Goal: Task Accomplishment & Management: Complete application form

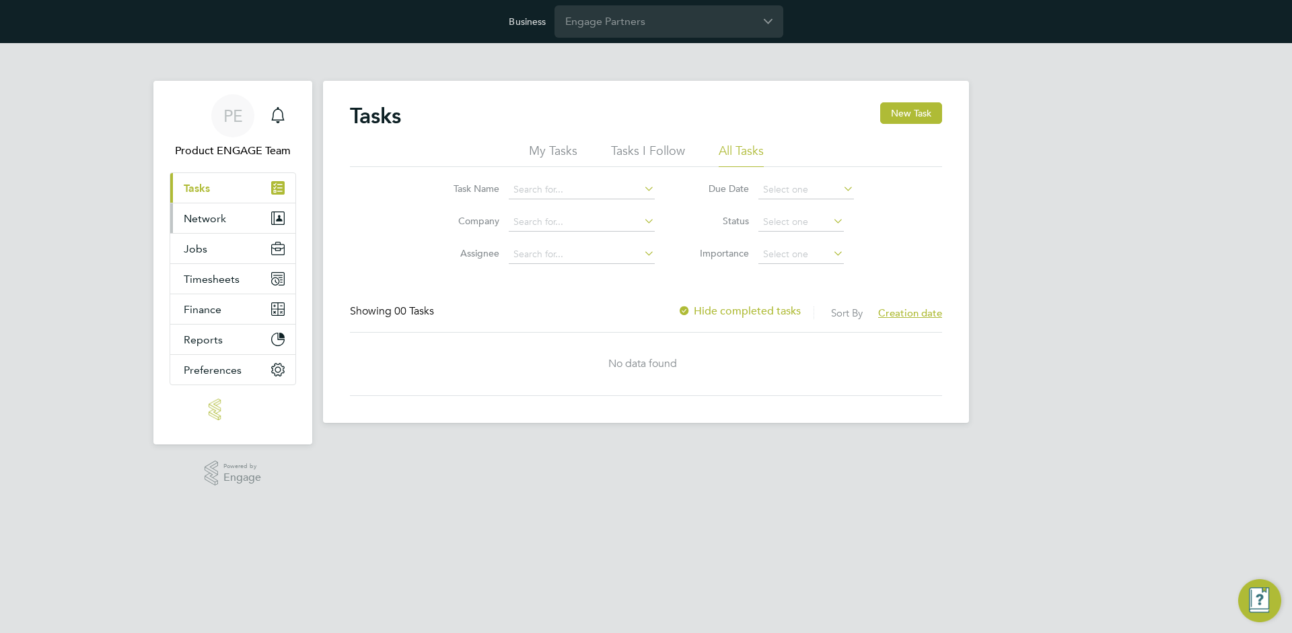
click at [222, 226] on button "Network" at bounding box center [232, 218] width 125 height 30
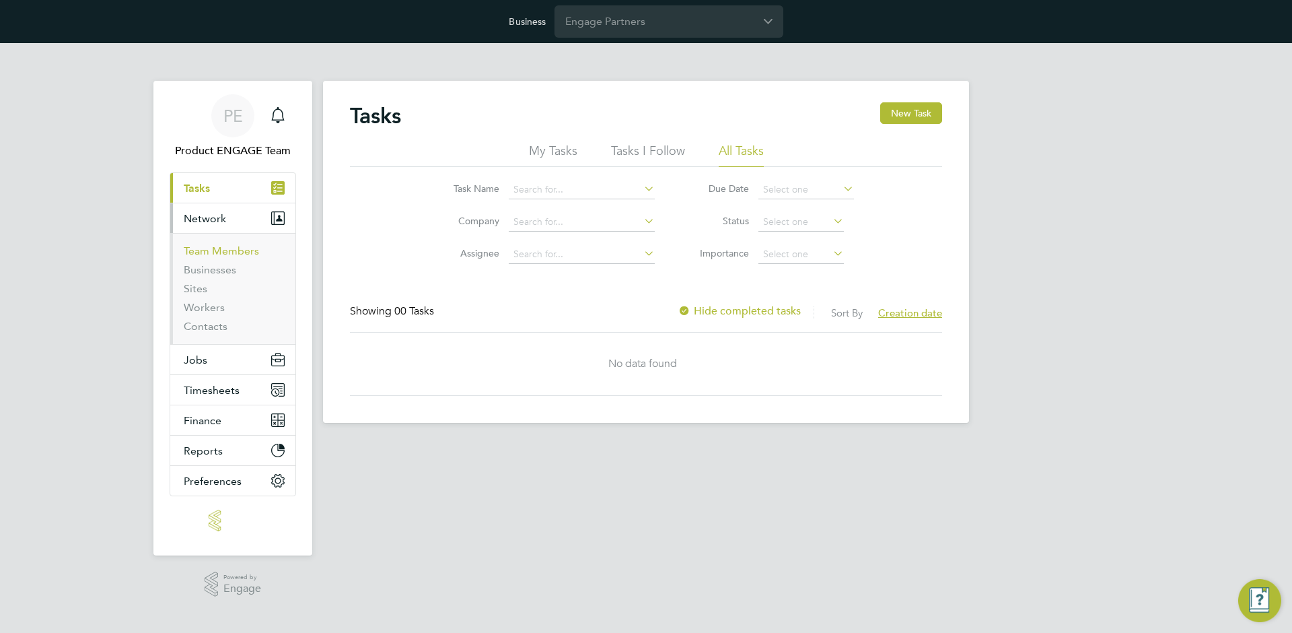
click at [199, 252] on link "Team Members" at bounding box center [221, 250] width 75 height 13
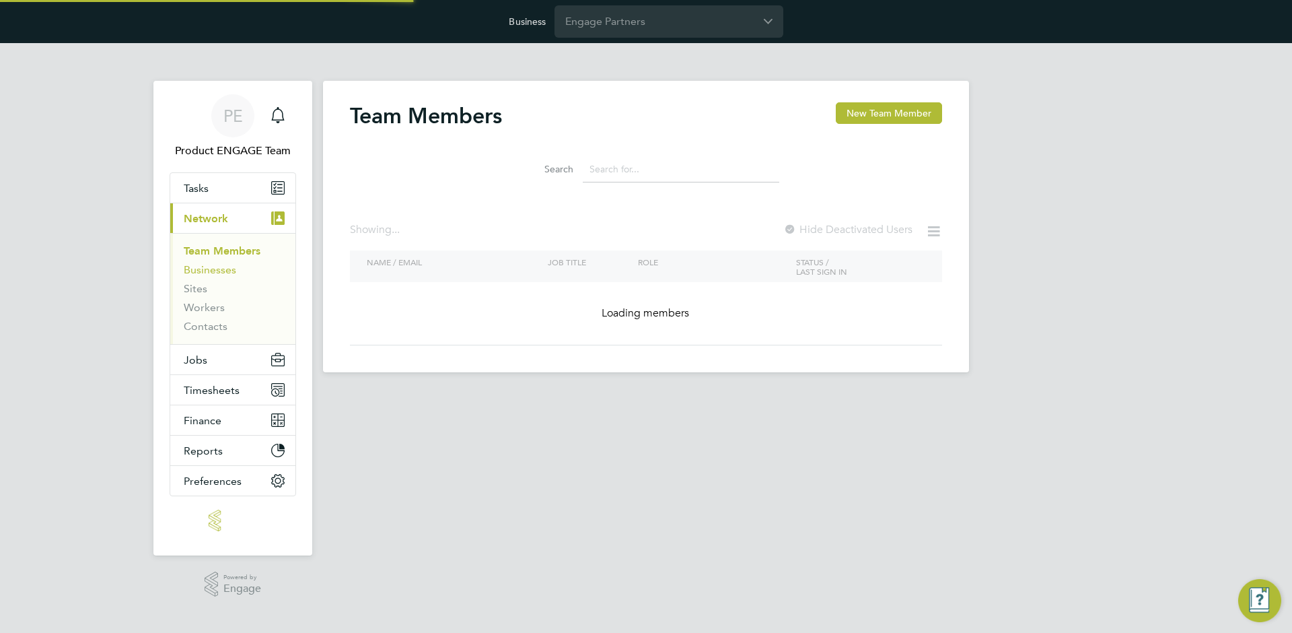
click at [196, 267] on link "Businesses" at bounding box center [210, 269] width 52 height 13
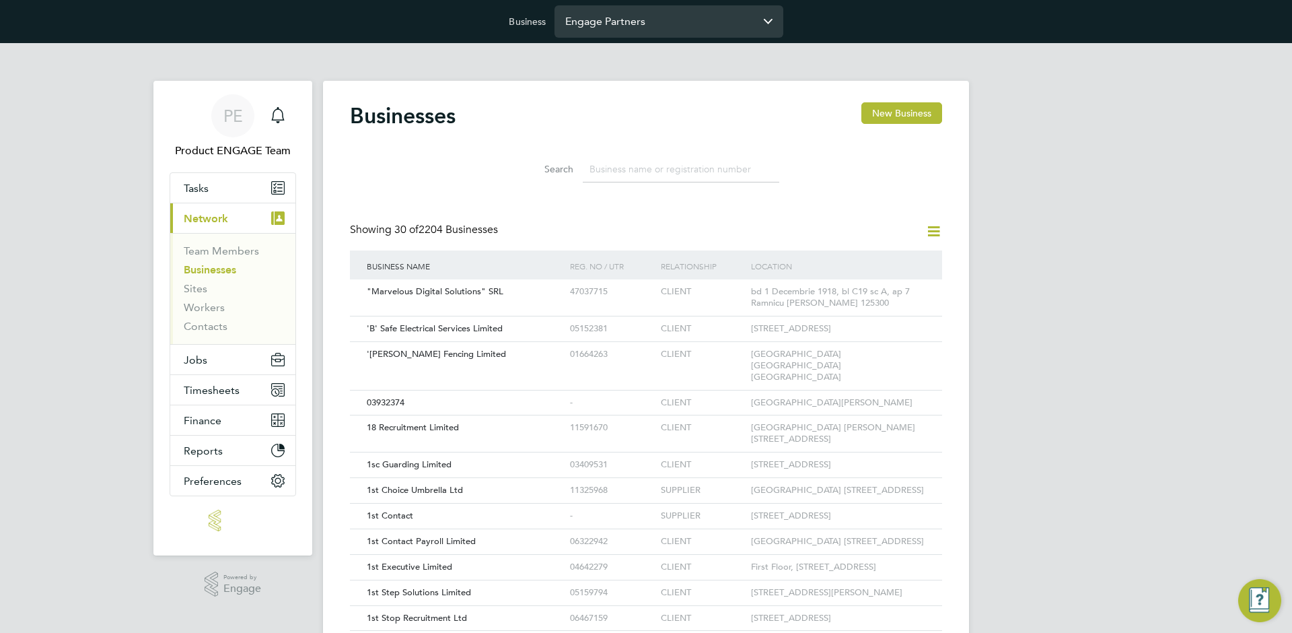
click at [672, 27] on input "Engage Partners" at bounding box center [669, 21] width 229 height 32
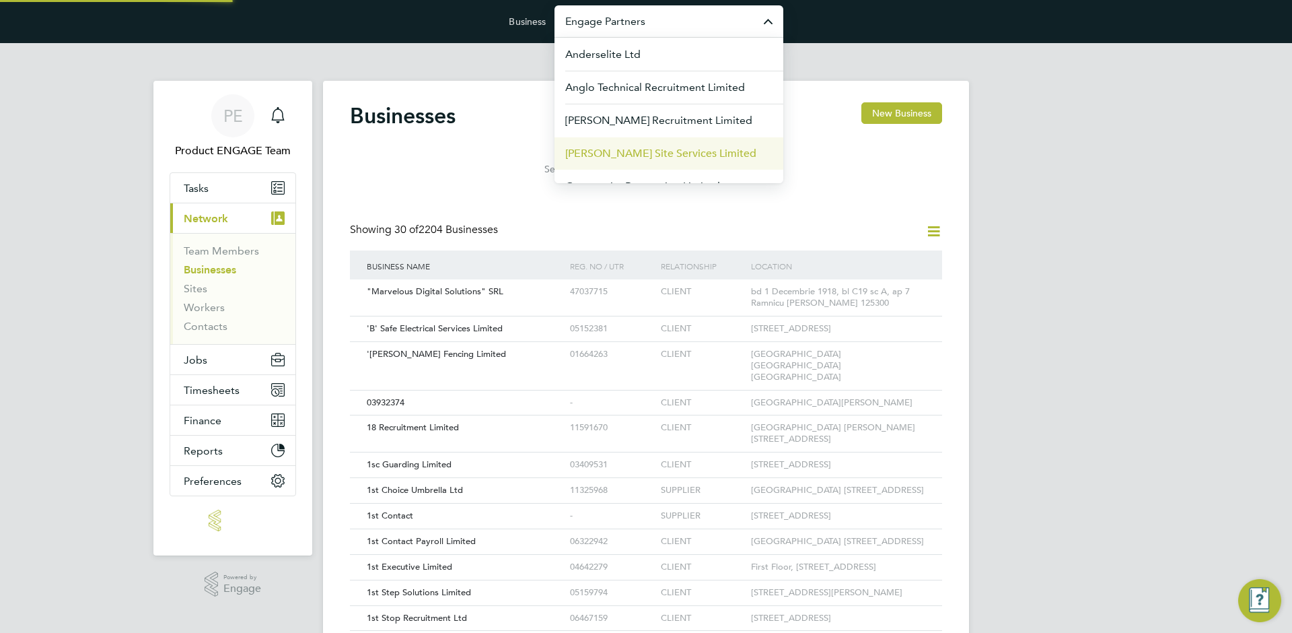
click at [602, 152] on span "Carmichael Site Services Limited" at bounding box center [660, 153] width 191 height 16
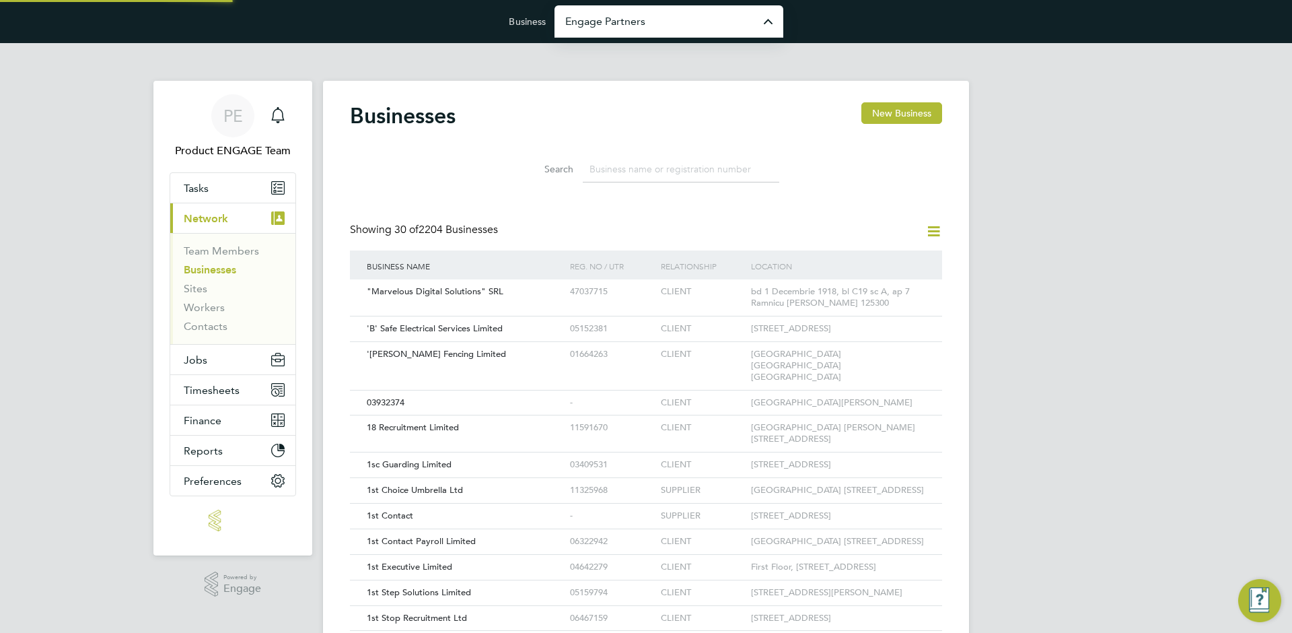
type input "Carmichael Site Services Limited"
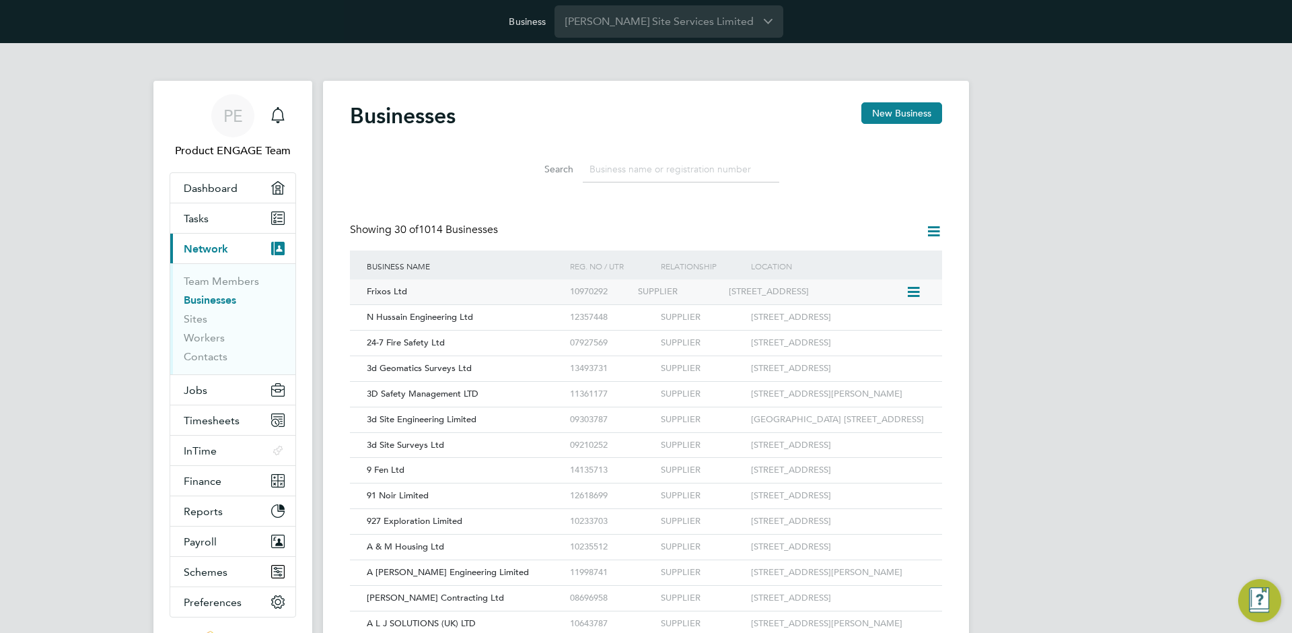
click at [571, 291] on div "10970292" at bounding box center [601, 291] width 68 height 25
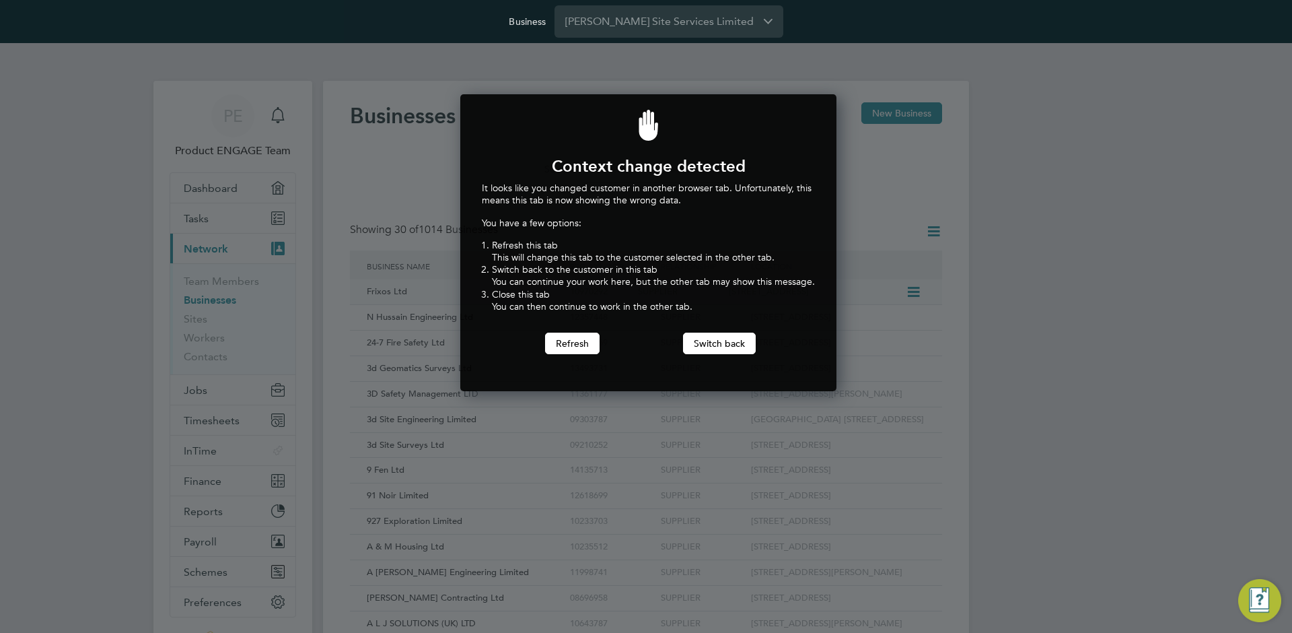
scroll to position [297, 371]
click at [586, 346] on button "Refresh" at bounding box center [572, 343] width 55 height 22
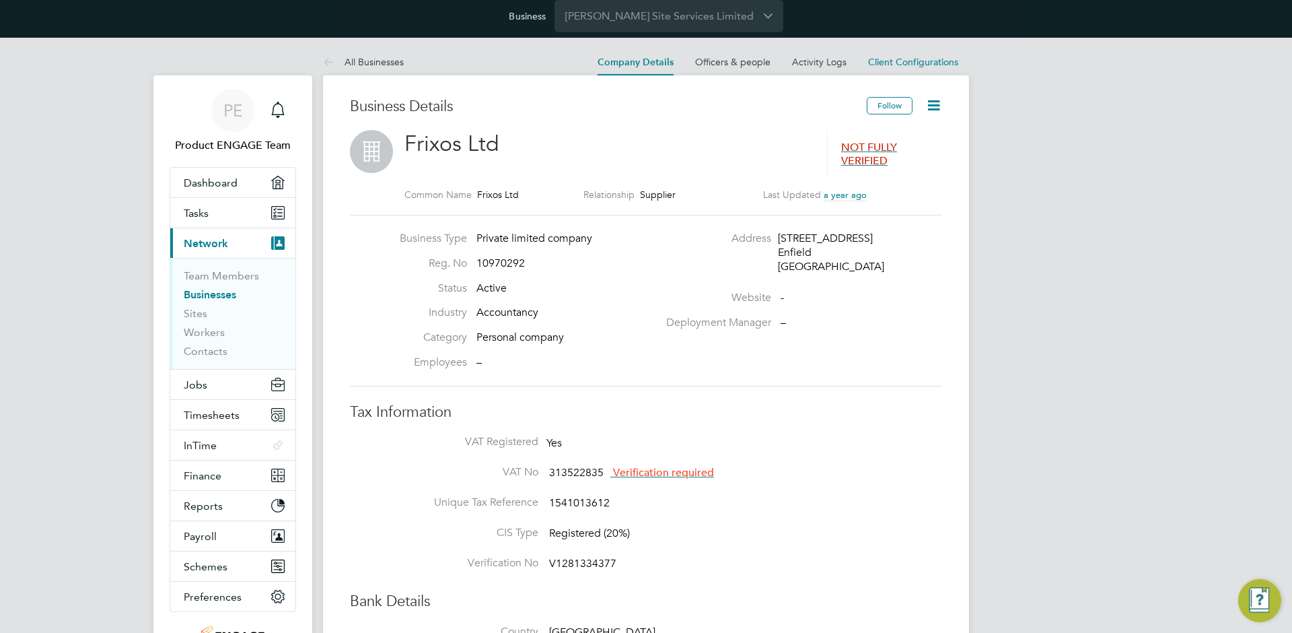
scroll to position [360, 0]
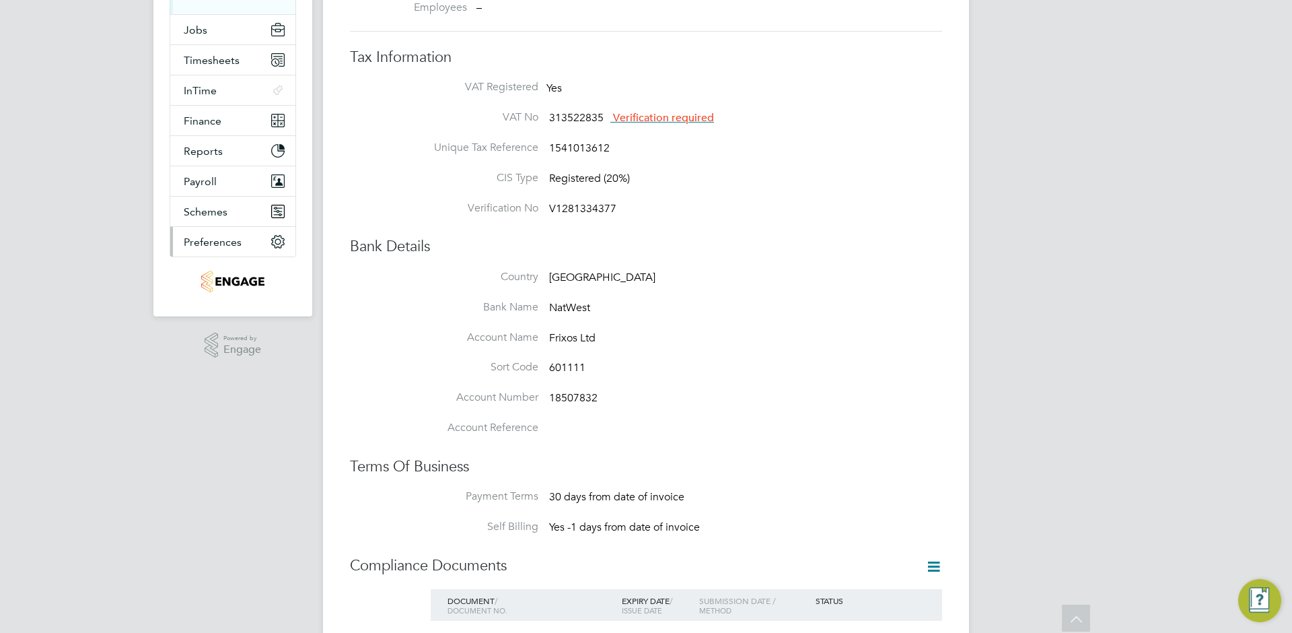
drag, startPoint x: 259, startPoint y: 246, endPoint x: 253, endPoint y: 253, distance: 9.1
click at [259, 246] on button "Preferences" at bounding box center [232, 242] width 125 height 30
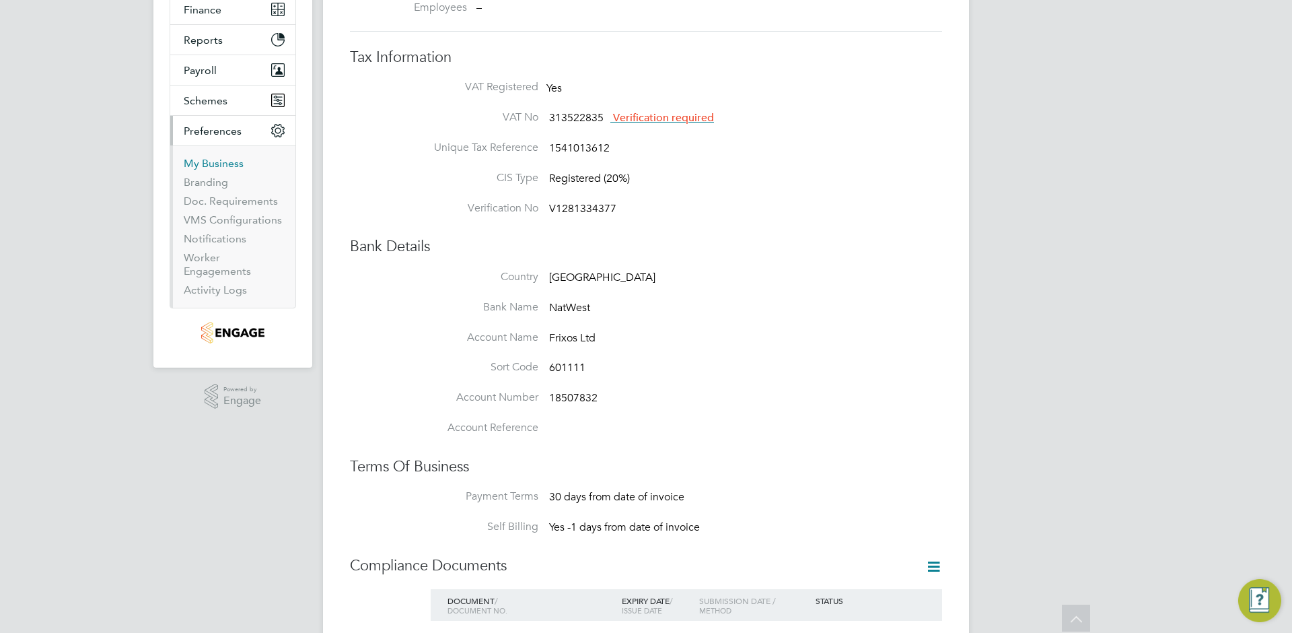
click at [216, 157] on link "My Business" at bounding box center [214, 163] width 60 height 13
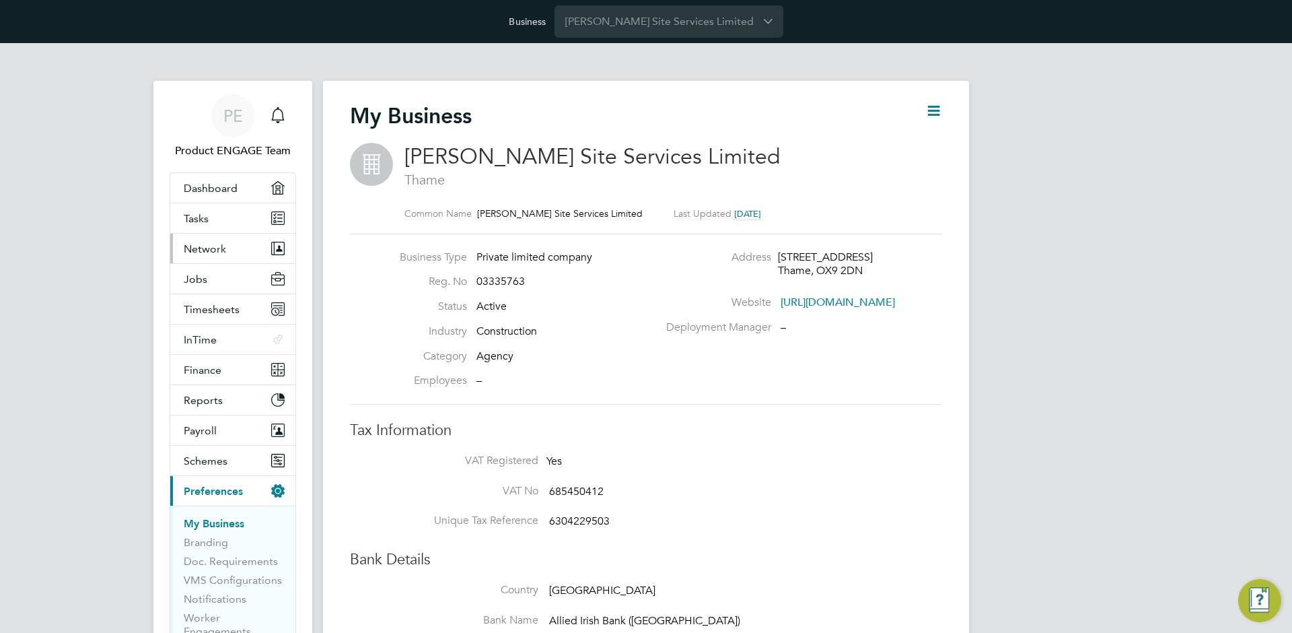
click at [211, 244] on span "Network" at bounding box center [205, 248] width 42 height 13
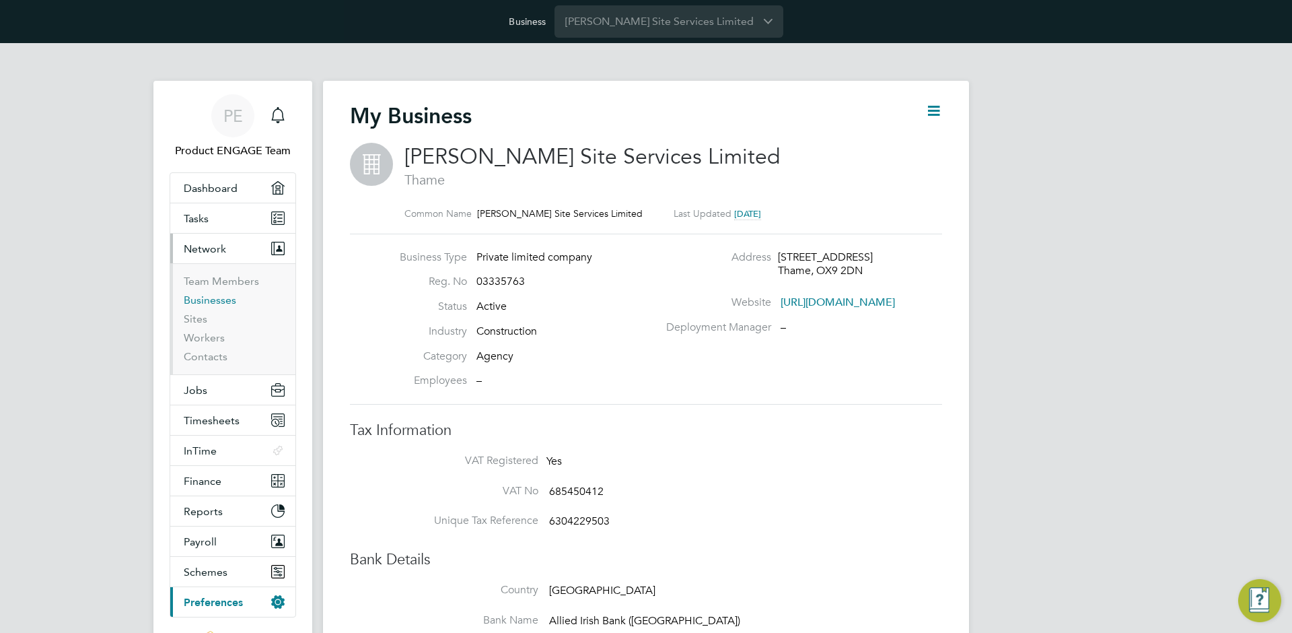
click at [194, 298] on link "Businesses" at bounding box center [210, 299] width 52 height 13
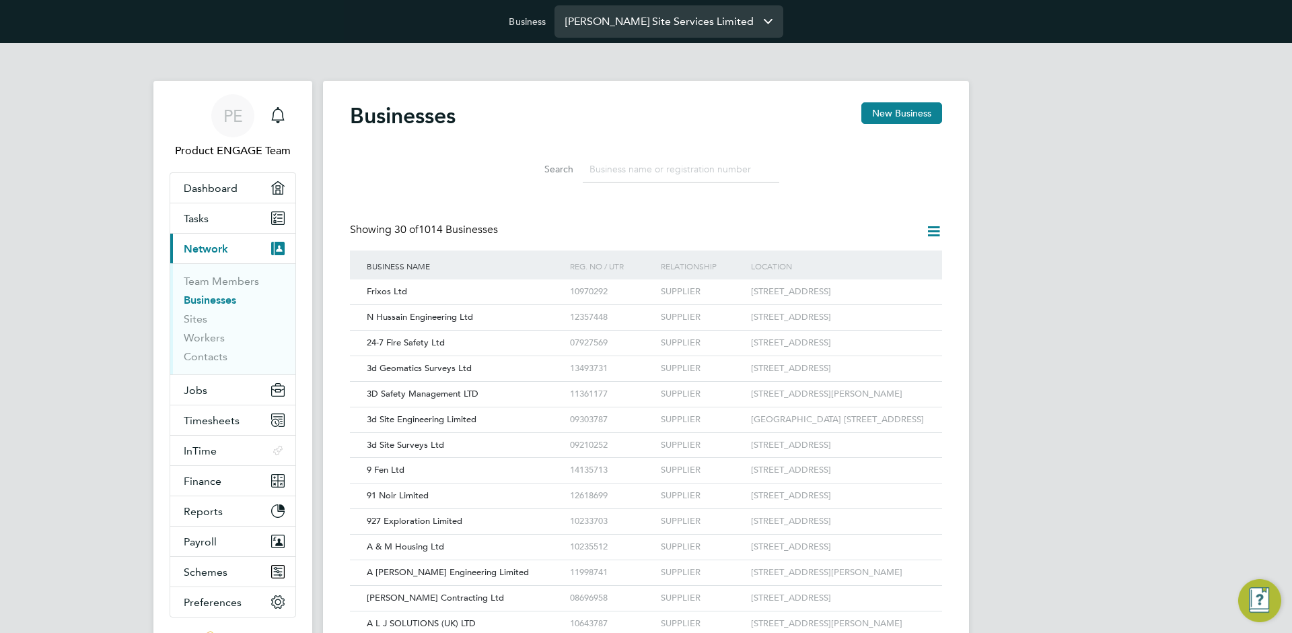
click at [639, 26] on input "Carmichael Site Services Limited" at bounding box center [669, 21] width 229 height 32
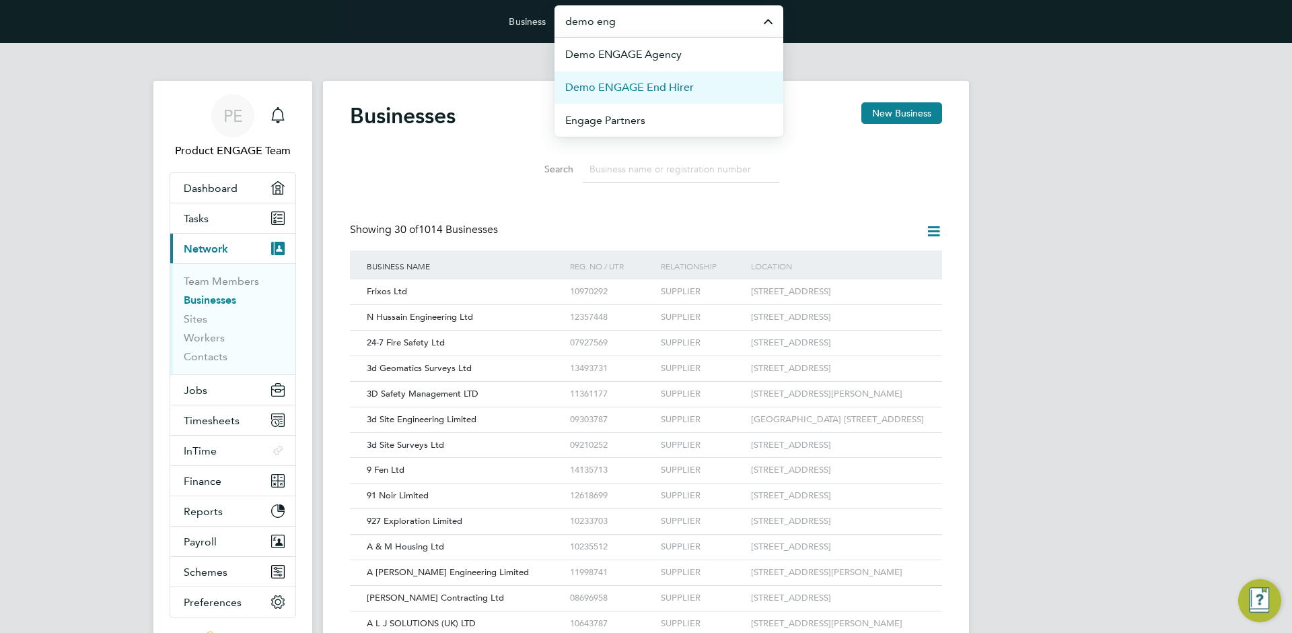
click at [573, 83] on span "Demo ENGAGE End Hirer" at bounding box center [629, 87] width 129 height 16
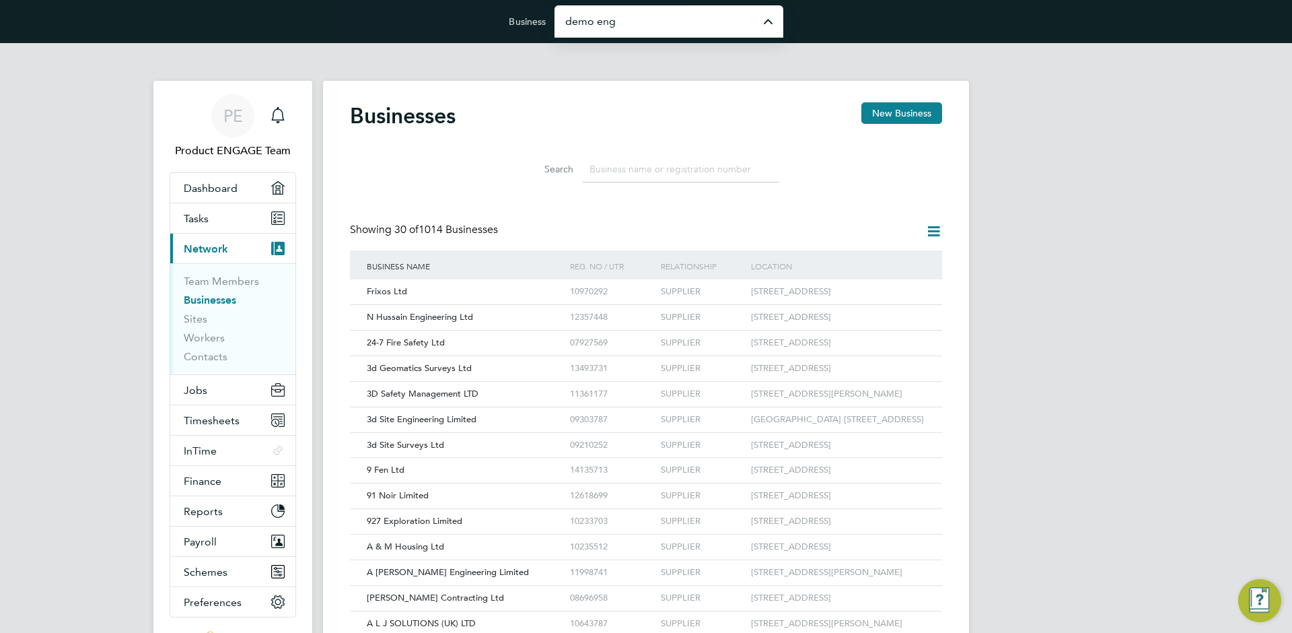
type input "Demo ENGAGE End Hirer"
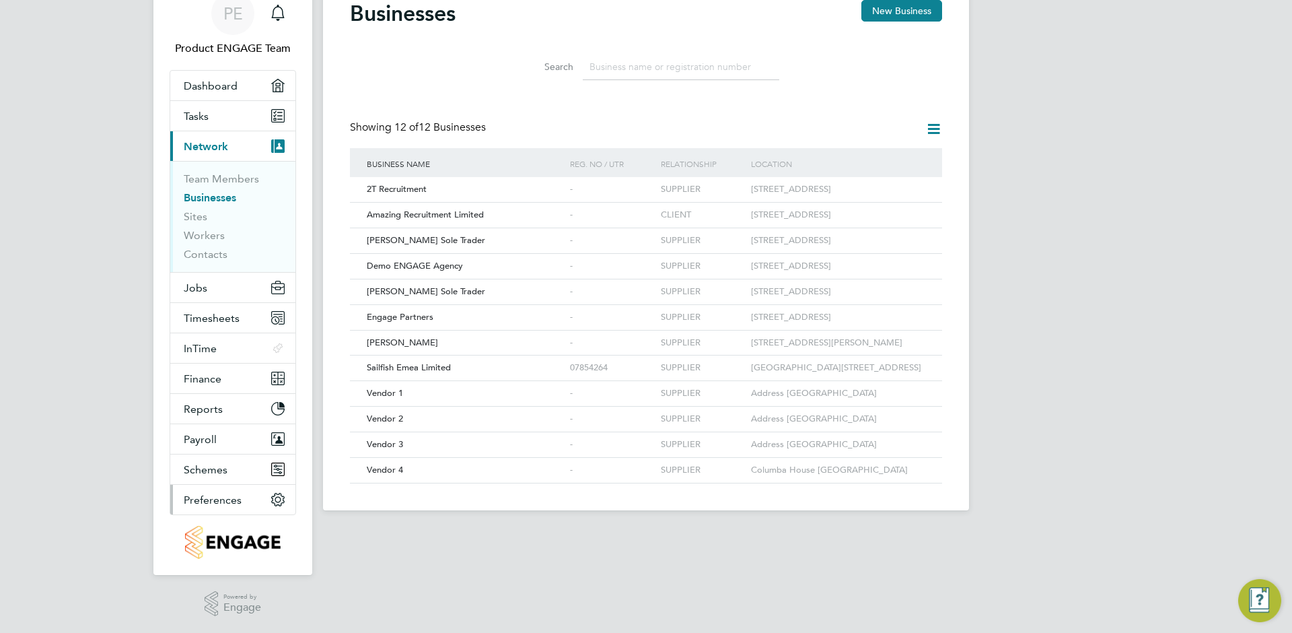
click at [231, 507] on button "Preferences" at bounding box center [232, 500] width 125 height 30
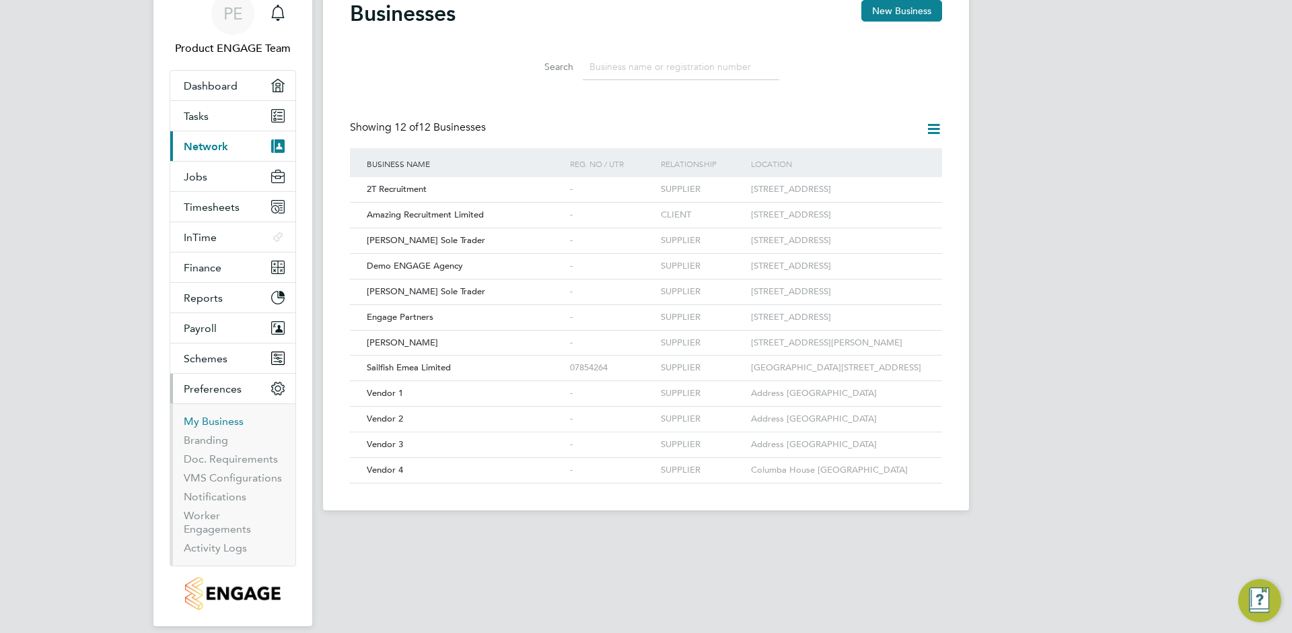
click at [213, 415] on link "My Business" at bounding box center [214, 421] width 60 height 13
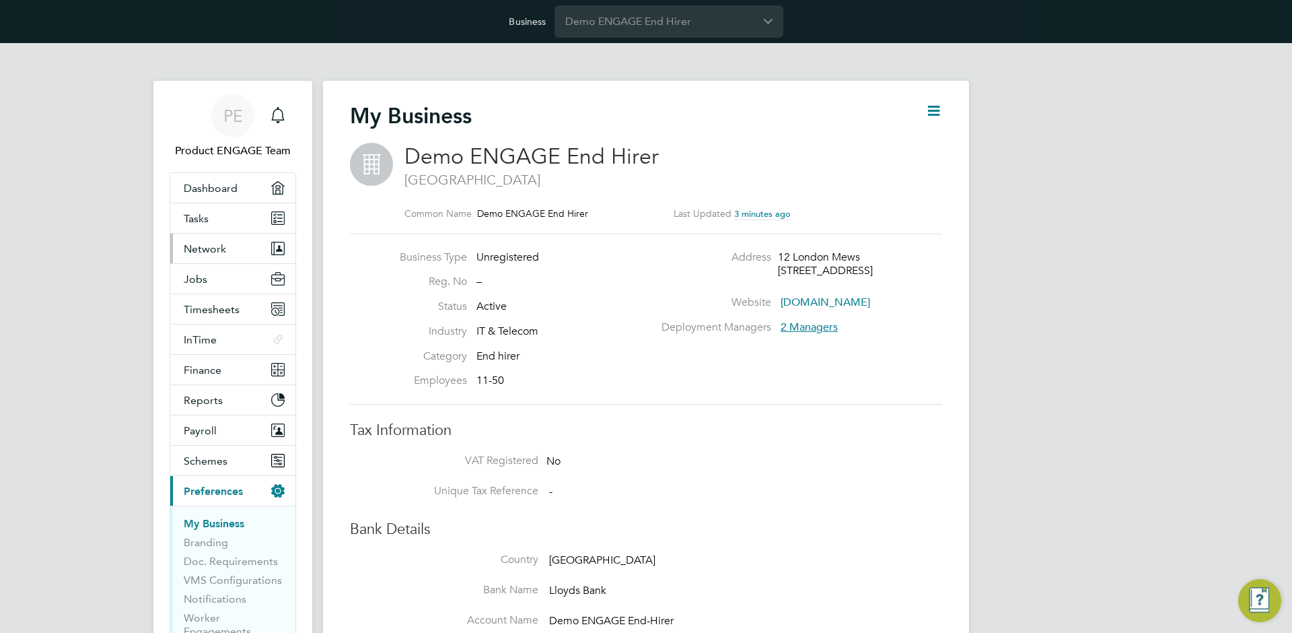
click at [267, 254] on button "Network" at bounding box center [232, 249] width 125 height 30
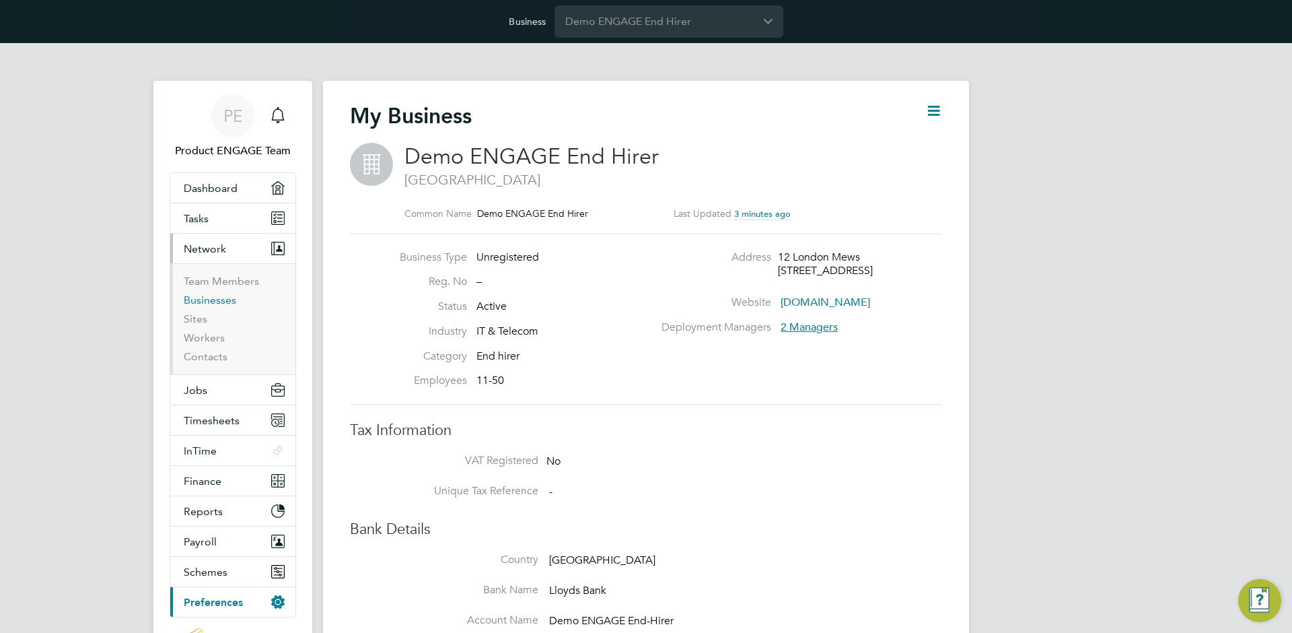
click at [219, 302] on link "Businesses" at bounding box center [210, 299] width 52 height 13
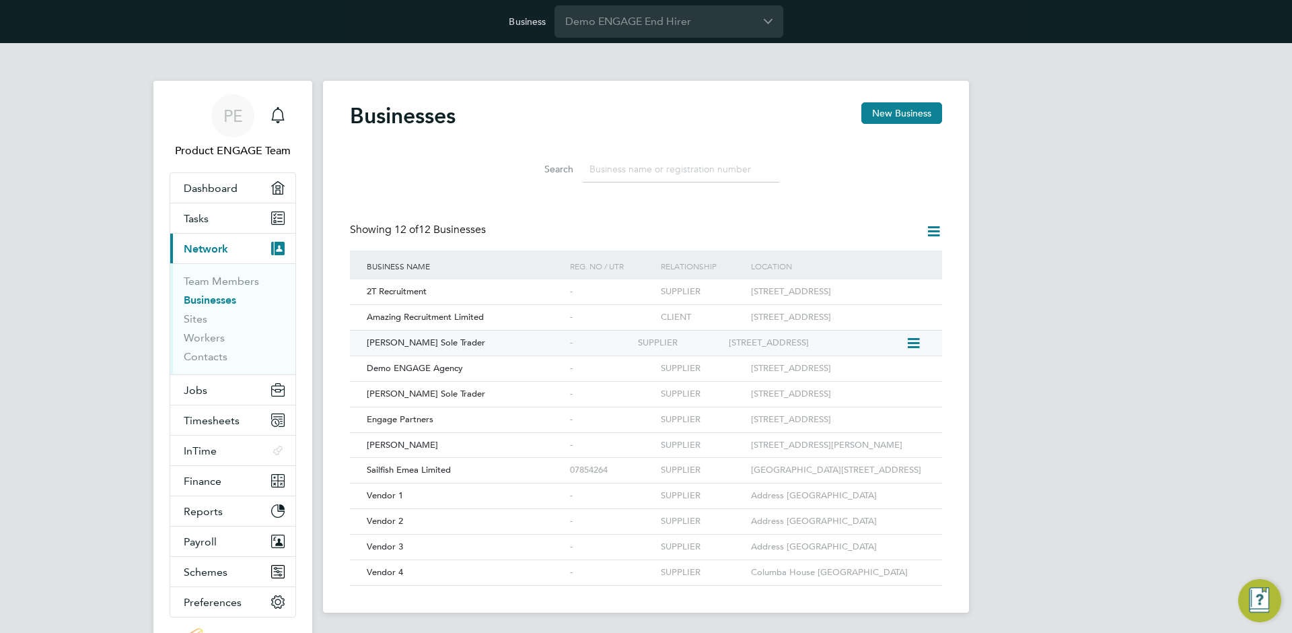
scroll to position [7, 7]
click at [392, 330] on div "[PERSON_NAME] Sole Trader" at bounding box center [464, 342] width 203 height 25
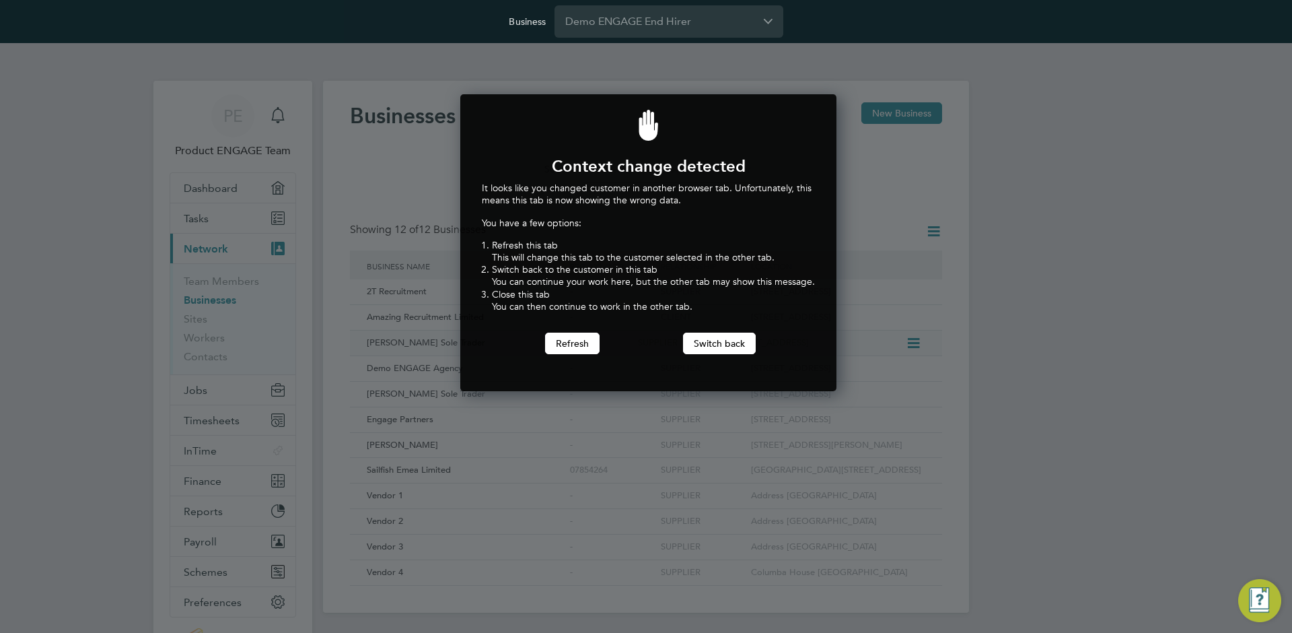
scroll to position [297, 371]
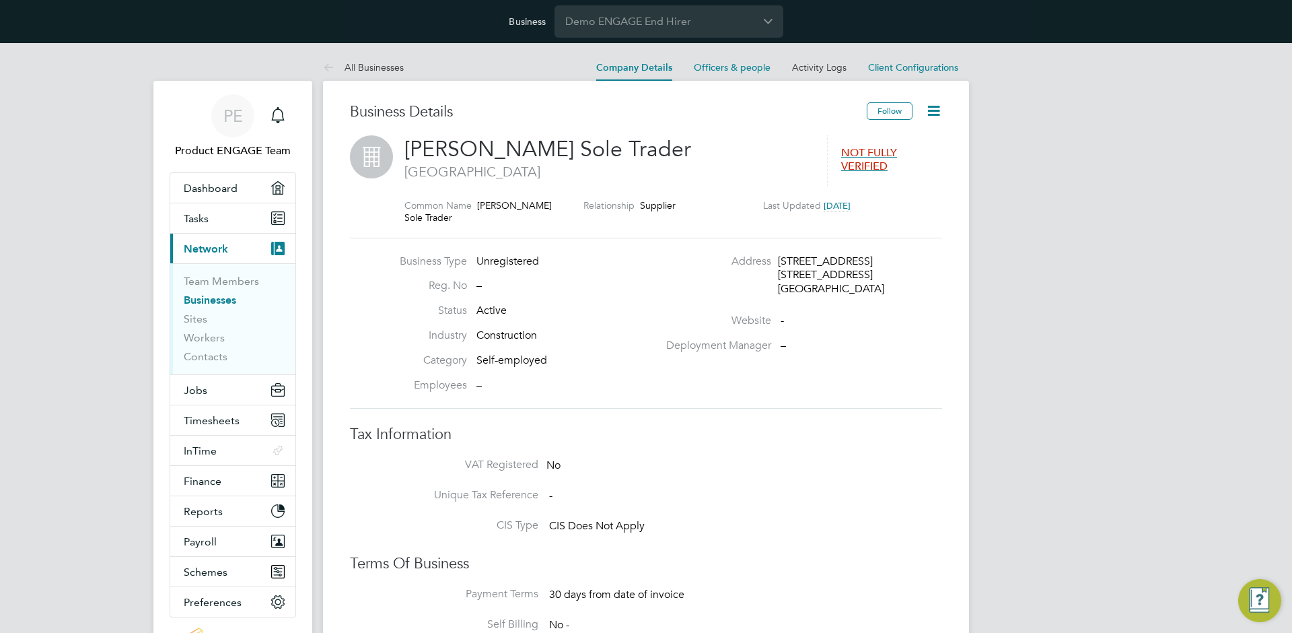
click at [225, 294] on link "Businesses" at bounding box center [210, 299] width 52 height 13
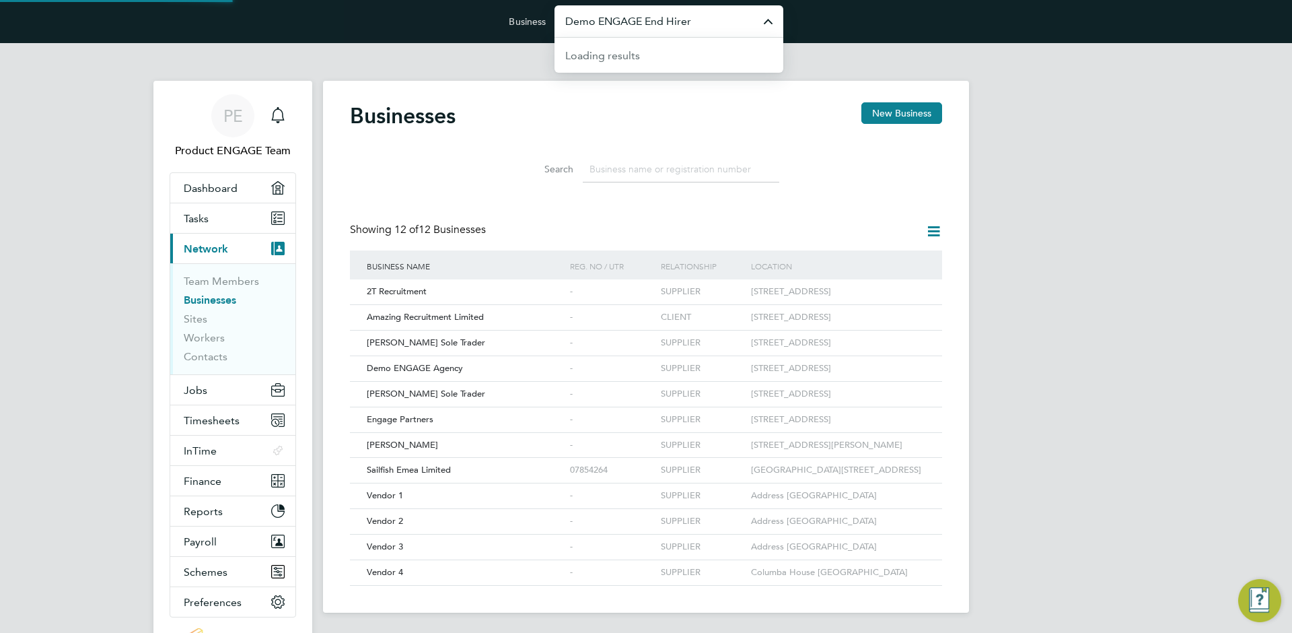
click at [627, 10] on input "Demo ENGAGE End Hirer" at bounding box center [669, 21] width 229 height 32
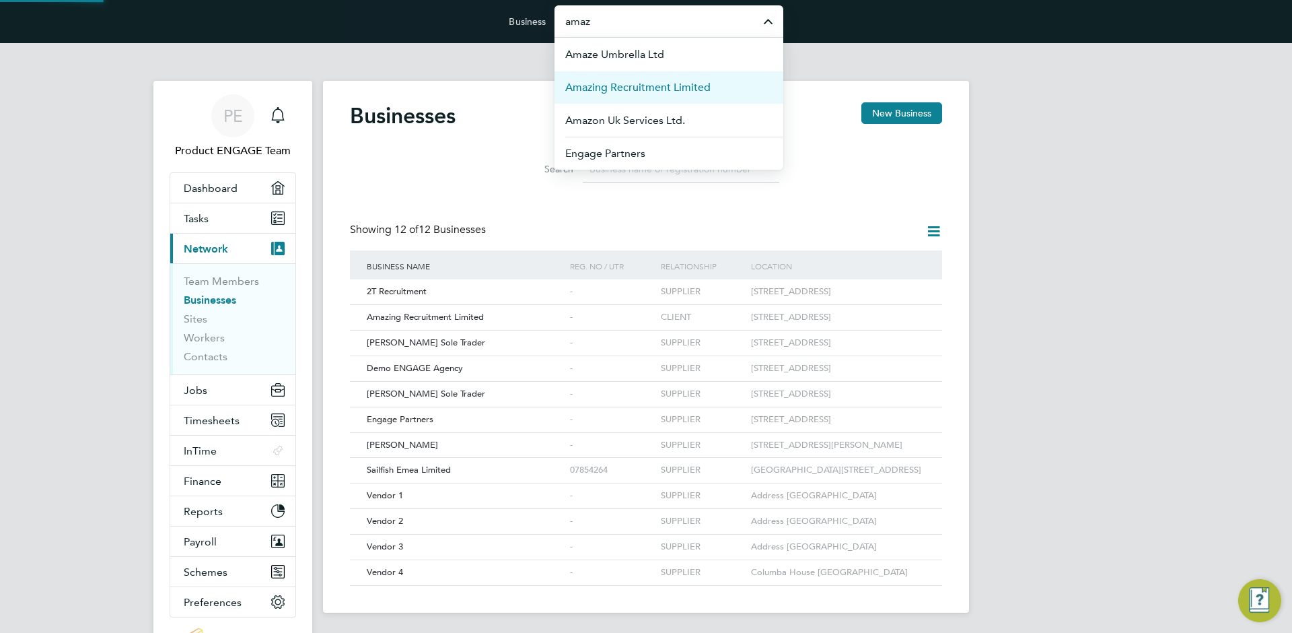
click at [629, 96] on li "Amazing Recruitment Limited" at bounding box center [669, 87] width 229 height 33
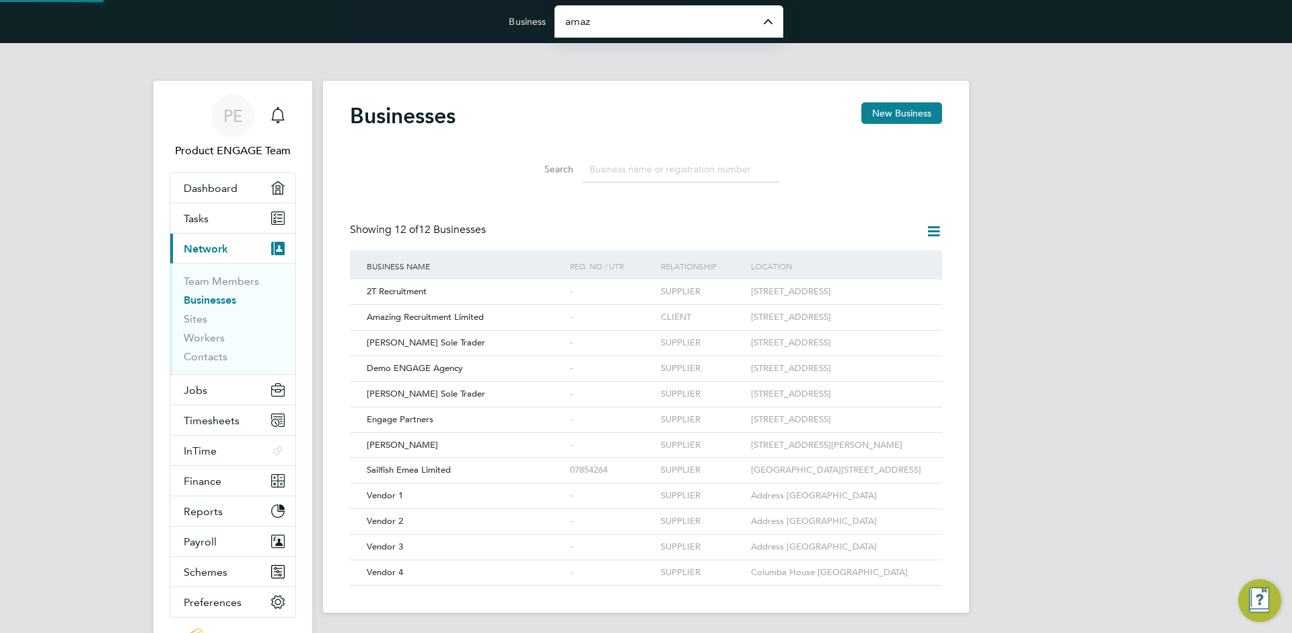
type input "Amazing Recruitment Limited"
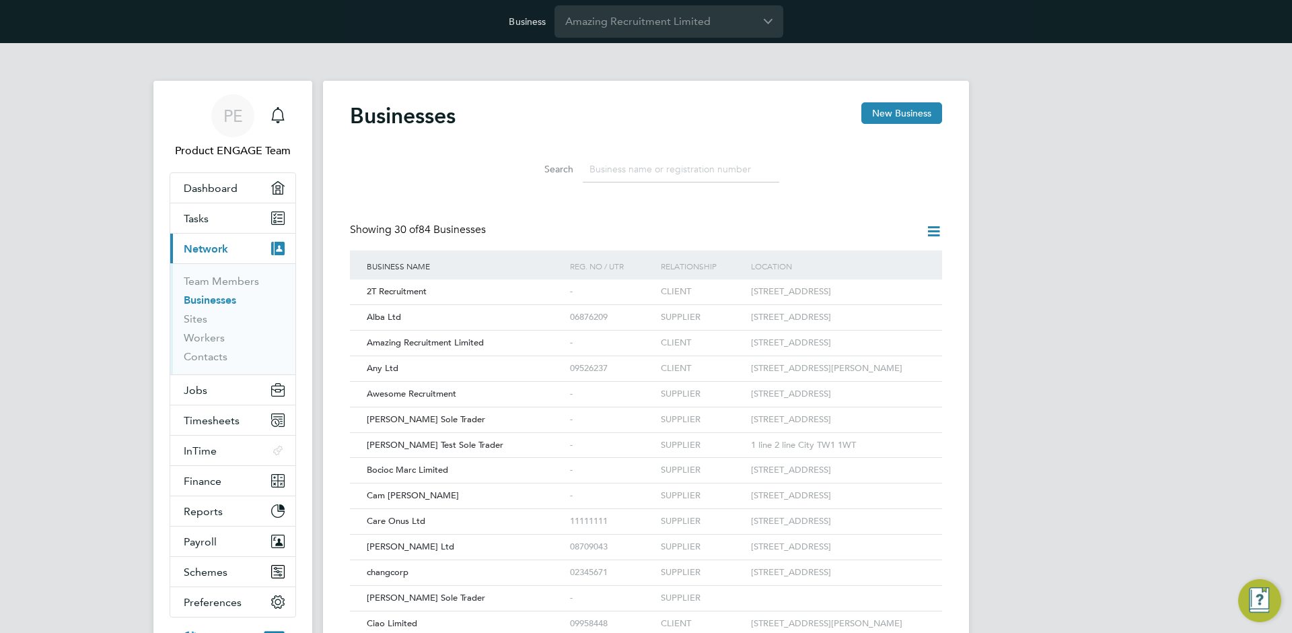
click at [641, 164] on input at bounding box center [681, 169] width 197 height 26
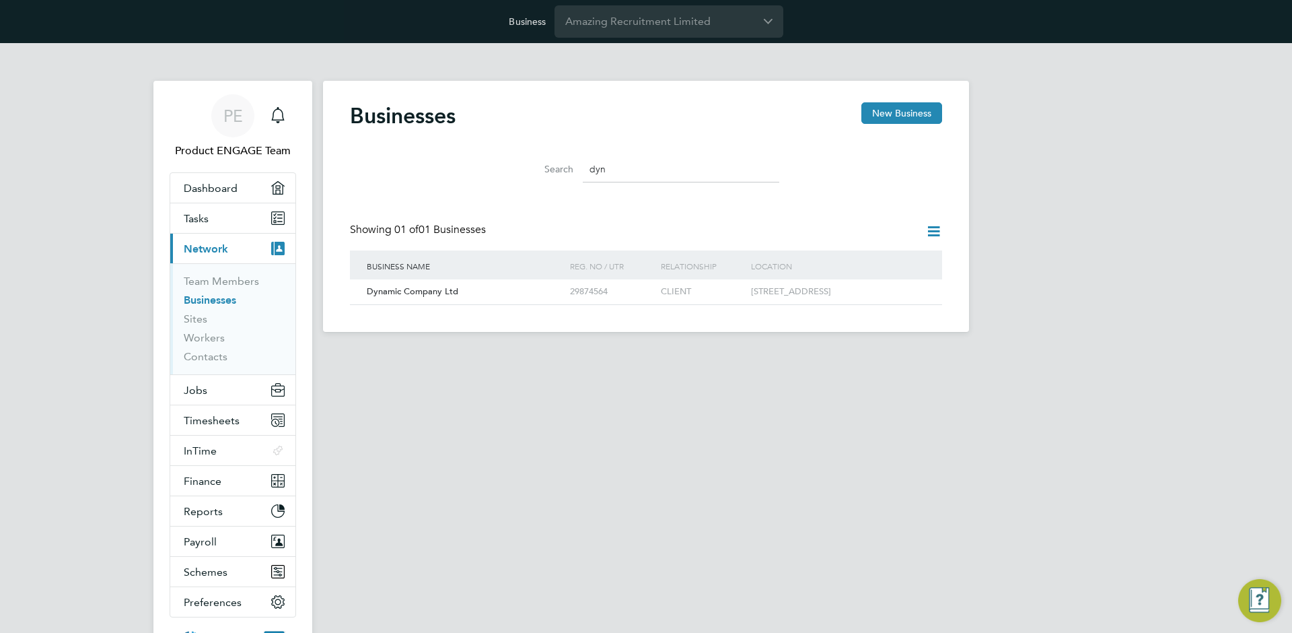
type input "dyn"
click at [898, 117] on button "New Business" at bounding box center [901, 113] width 81 height 22
type input "[GEOGRAPHIC_DATA]"
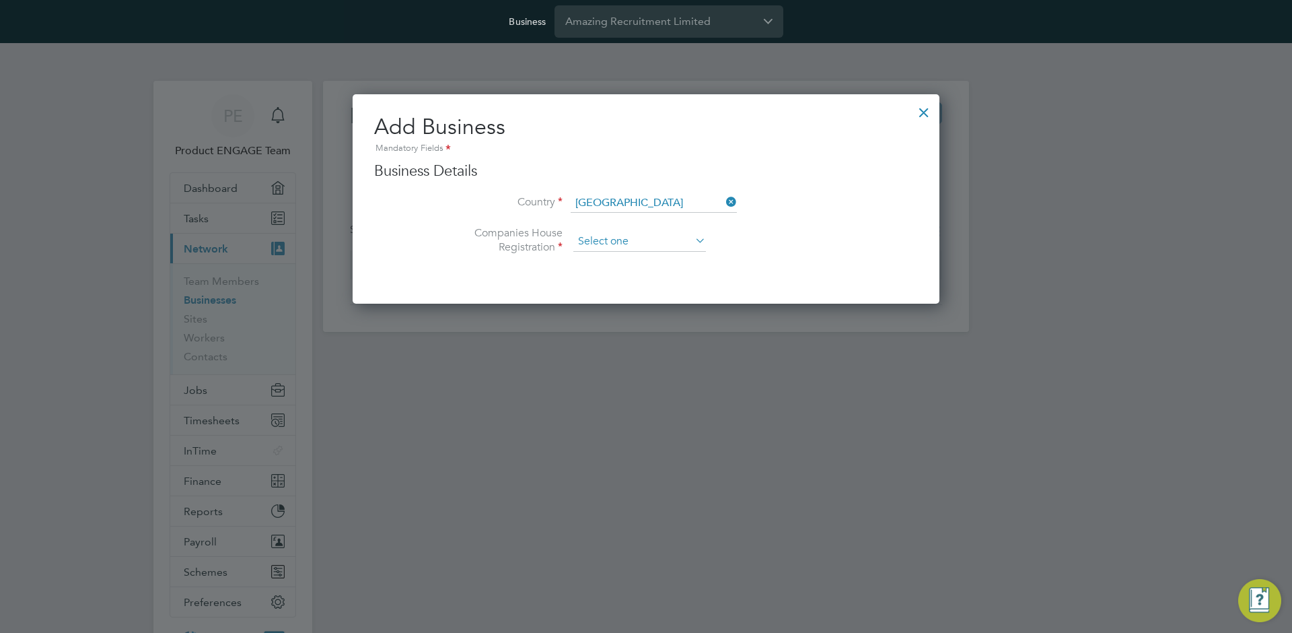
click at [619, 240] on input at bounding box center [639, 242] width 133 height 20
click at [619, 273] on li "Unregistered" at bounding box center [640, 277] width 134 height 17
type input "Unregistered"
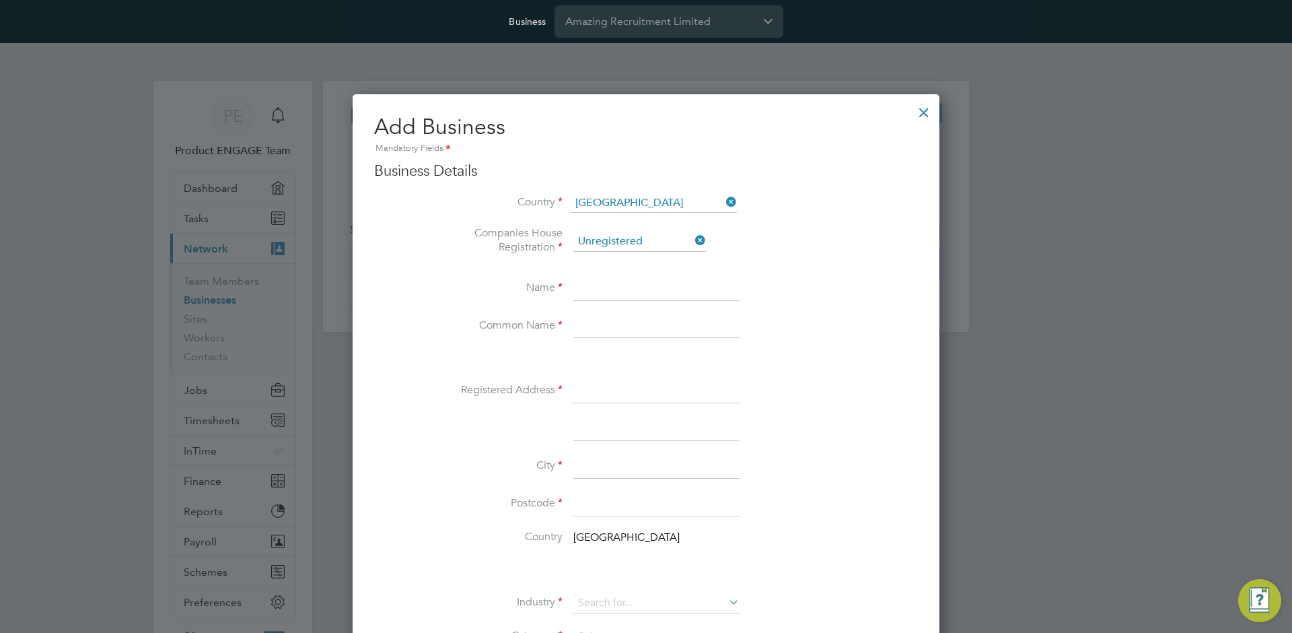
click at [930, 114] on div at bounding box center [924, 109] width 24 height 24
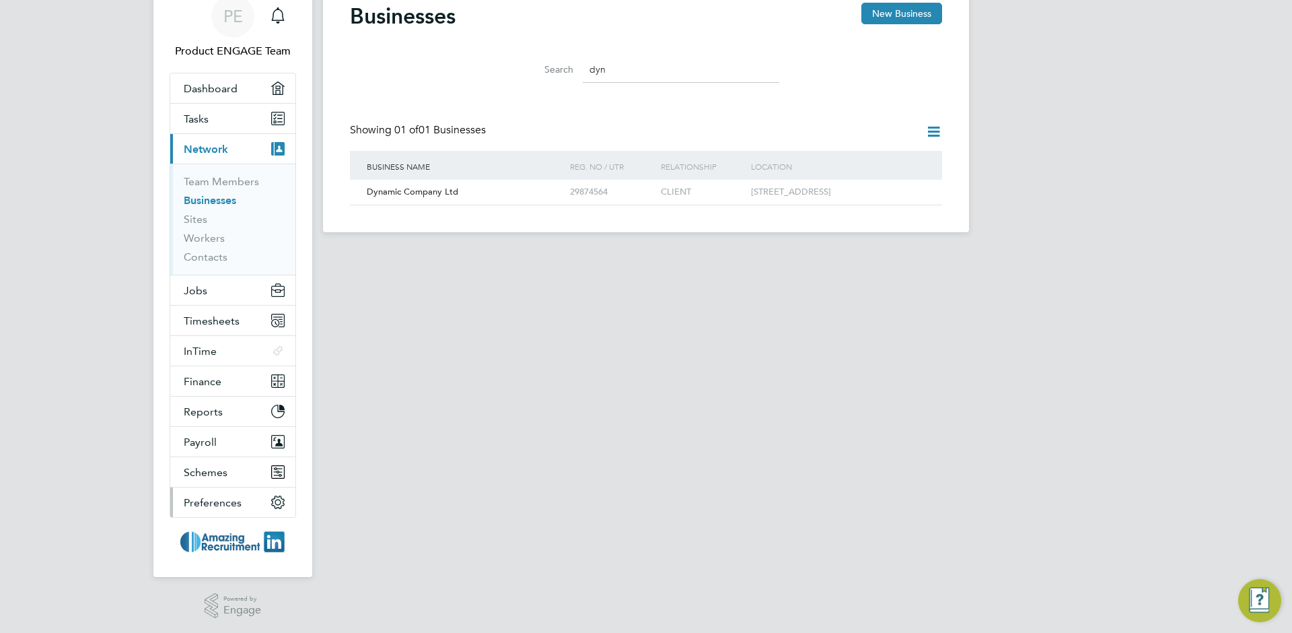
scroll to position [102, 0]
click at [219, 512] on button "Preferences" at bounding box center [232, 500] width 125 height 30
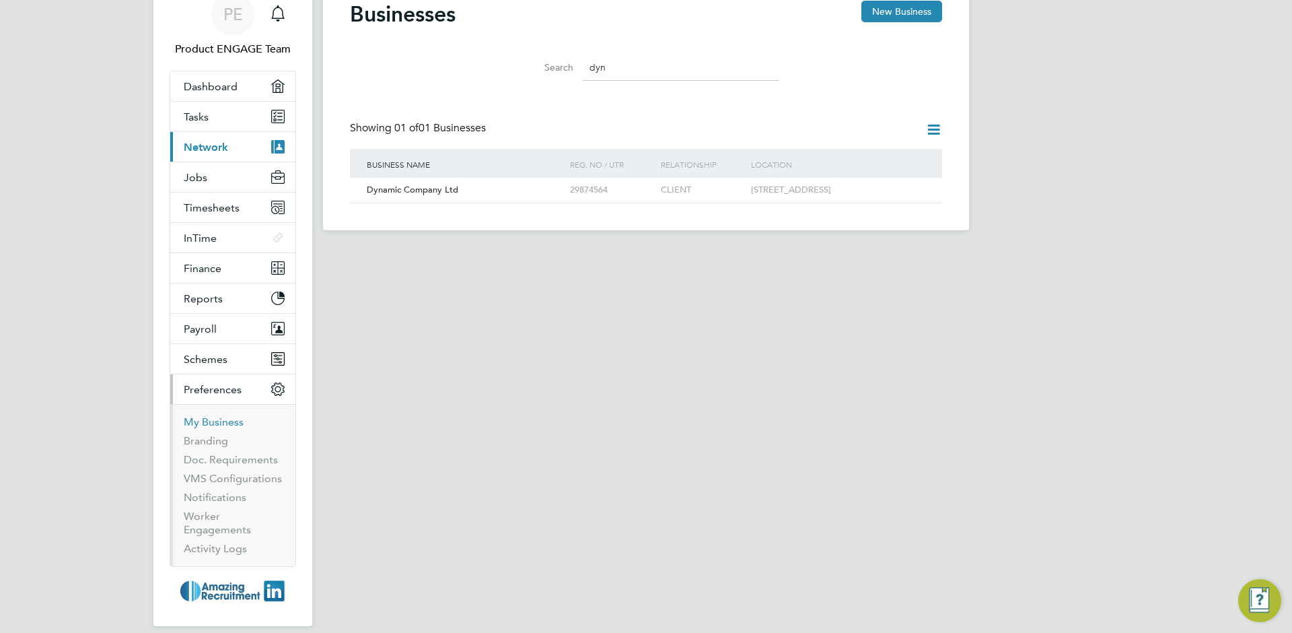
click at [221, 418] on link "My Business" at bounding box center [214, 421] width 60 height 13
